Goal: Entertainment & Leisure: Consume media (video, audio)

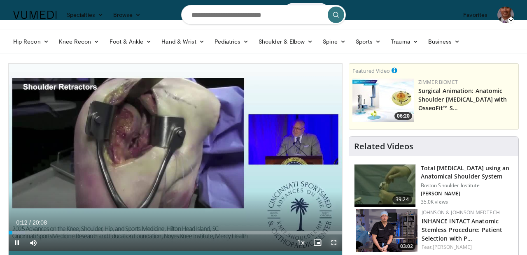
click at [333, 247] on span "Video Player" at bounding box center [334, 243] width 16 height 16
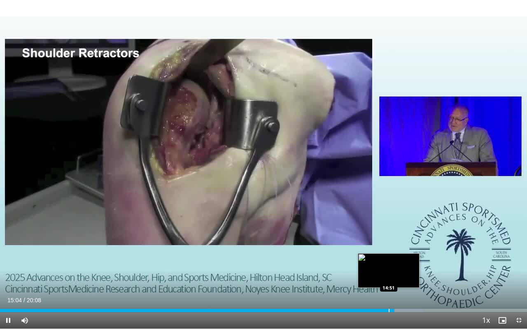
click at [389, 255] on div "Progress Bar" at bounding box center [389, 310] width 1 height 3
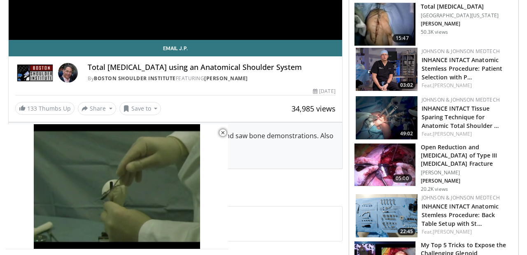
scroll to position [211, 0]
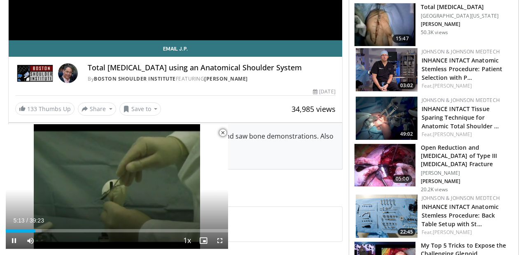
click at [222, 134] on span "Video Player" at bounding box center [222, 133] width 16 height 16
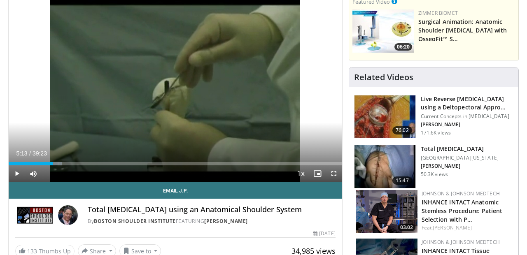
scroll to position [0, 0]
